Goal: Use online tool/utility: Utilize a website feature to perform a specific function

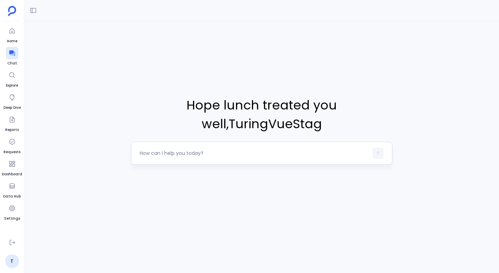
click at [177, 155] on textarea at bounding box center [254, 153] width 229 height 7
type textarea "Fetch all the contacts in the year 23 24"
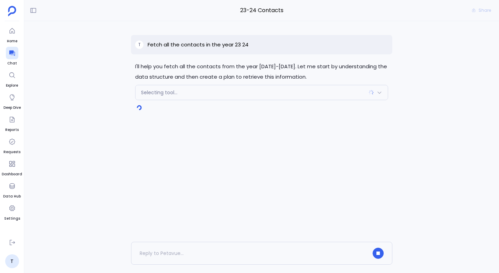
click at [213, 93] on div "Selecting tool..." at bounding box center [261, 92] width 252 height 15
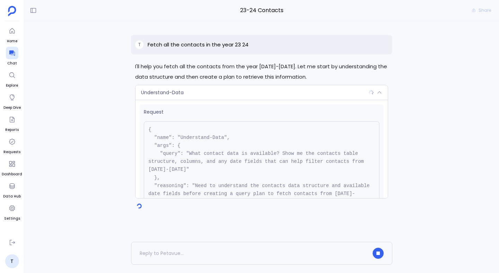
click at [213, 93] on div "Understand-Data" at bounding box center [261, 92] width 252 height 15
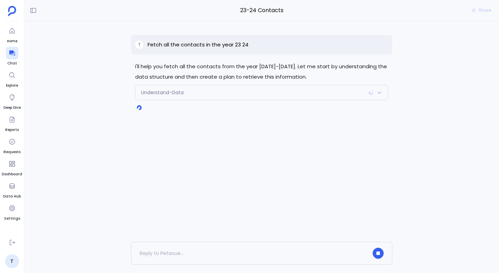
click at [213, 93] on div "Understand-Data" at bounding box center [261, 92] width 252 height 15
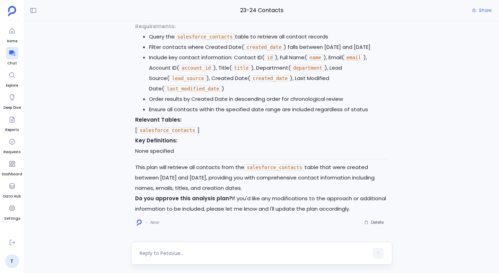
click at [185, 250] on textarea at bounding box center [254, 253] width 229 height 7
type textarea "I want to modify the year. I want to check for 20-25"
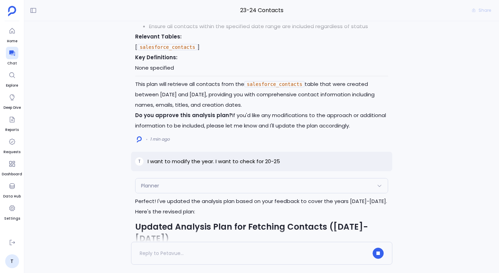
click at [200, 185] on div "Planner" at bounding box center [261, 185] width 252 height 15
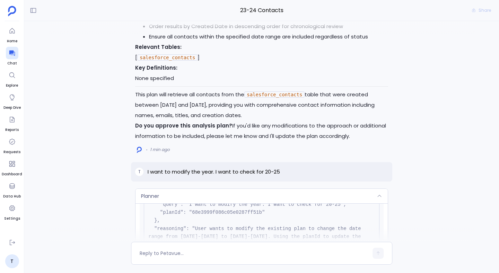
scroll to position [54, 0]
click at [223, 199] on pre "{ "name": "Planner", "args": { "query": "I want to modify the year. I want to c…" at bounding box center [262, 215] width 236 height 89
copy pre "68e3999f086c05e0287ff51b"
